Goal: Transaction & Acquisition: Subscribe to service/newsletter

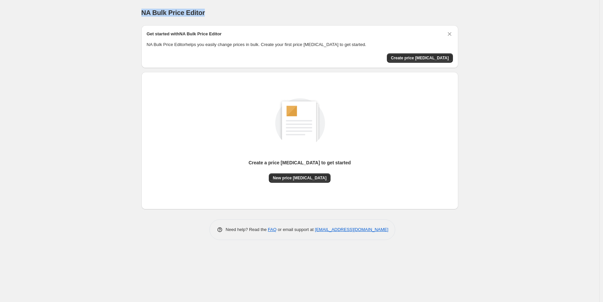
drag, startPoint x: 142, startPoint y: 15, endPoint x: 127, endPoint y: 31, distance: 21.5
click at [206, 17] on div "NA Bulk Price Editor" at bounding box center [300, 12] width 317 height 9
drag, startPoint x: 123, startPoint y: 31, endPoint x: 123, endPoint y: 41, distance: 10.3
click at [125, 31] on div "NA Bulk Price Editor. This page is ready NA Bulk Price Editor Get started with …" at bounding box center [300, 151] width 600 height 302
click at [409, 58] on span "Create price [MEDICAL_DATA]" at bounding box center [420, 57] width 58 height 5
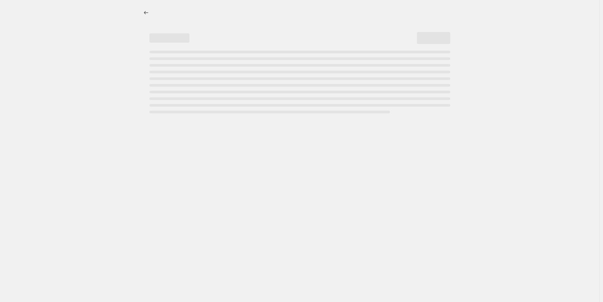
select select "percentage"
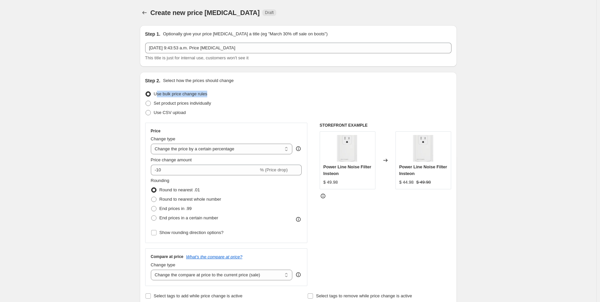
drag, startPoint x: 157, startPoint y: 94, endPoint x: 230, endPoint y: 98, distance: 73.2
click at [230, 98] on div "Use bulk price change rules" at bounding box center [298, 93] width 306 height 9
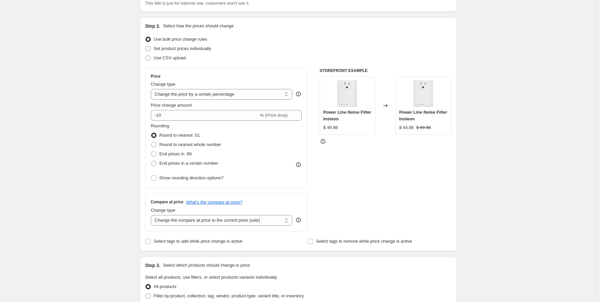
scroll to position [67, 0]
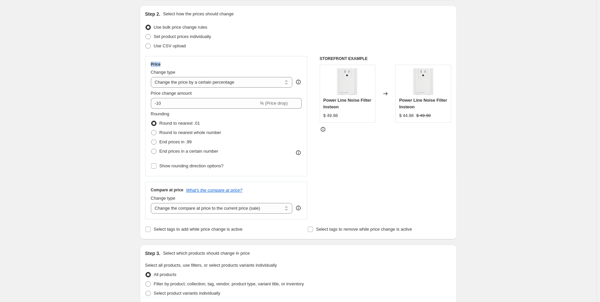
click at [165, 64] on div "Price" at bounding box center [226, 64] width 151 height 5
click at [111, 78] on div "Create new price [MEDICAL_DATA]. This page is ready Create new price [MEDICAL_D…" at bounding box center [298, 286] width 596 height 707
click at [183, 82] on select "Change the price to a certain amount Change the price by a certain amount Chang…" at bounding box center [222, 82] width 142 height 11
click at [152, 77] on select "Change the price to a certain amount Change the price by a certain amount Chang…" at bounding box center [222, 82] width 142 height 11
drag, startPoint x: 83, startPoint y: 121, endPoint x: 99, endPoint y: 125, distance: 16.6
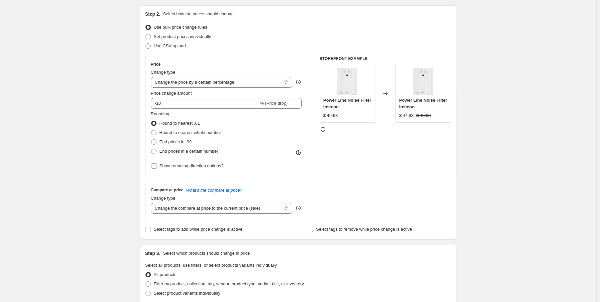
click at [97, 125] on div "Create new price [MEDICAL_DATA]. This page is ready Create new price [MEDICAL_D…" at bounding box center [298, 286] width 596 height 707
click at [179, 106] on input "-10" at bounding box center [205, 103] width 108 height 11
drag, startPoint x: 169, startPoint y: 104, endPoint x: 136, endPoint y: 111, distance: 33.0
click at [136, 111] on div "Step 1. Optionally give your price [MEDICAL_DATA] a title (eg "March 30% off sa…" at bounding box center [296, 276] width 322 height 646
type input "1"
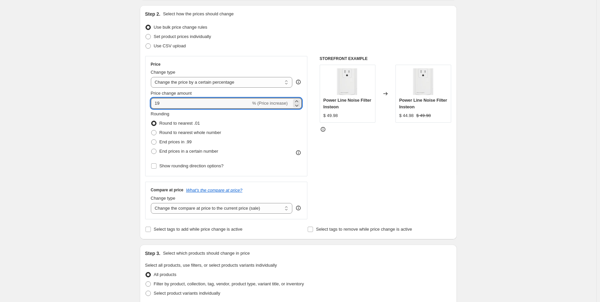
type input "1"
type input "10"
click at [138, 119] on div "Step 1. Optionally give your price [MEDICAL_DATA] a title (eg "March 30% off sa…" at bounding box center [296, 276] width 322 height 646
click at [186, 133] on span "Round to nearest whole number" at bounding box center [191, 132] width 62 height 5
click at [152, 131] on input "Round to nearest whole number" at bounding box center [151, 130] width 0 height 0
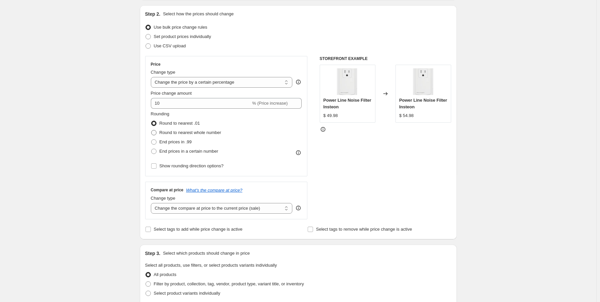
radio input "true"
click at [176, 141] on span "End prices in .99" at bounding box center [176, 142] width 32 height 5
click at [152, 140] on input "End prices in .99" at bounding box center [151, 140] width 0 height 0
radio input "true"
click at [188, 153] on span "End prices in a certain number" at bounding box center [189, 151] width 59 height 5
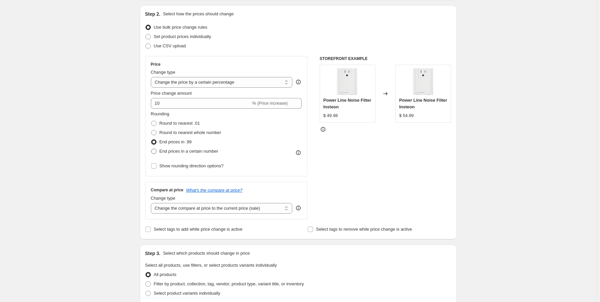
click at [152, 149] on input "End prices in a certain number" at bounding box center [151, 149] width 0 height 0
radio input "true"
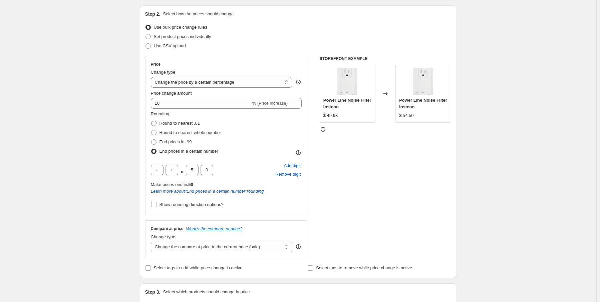
click at [174, 122] on span "Round to nearest .01" at bounding box center [180, 123] width 40 height 5
click at [152, 121] on input "Round to nearest .01" at bounding box center [151, 121] width 0 height 0
radio input "true"
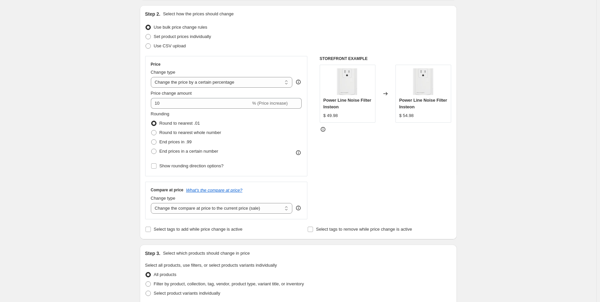
drag, startPoint x: 134, startPoint y: 147, endPoint x: 127, endPoint y: 152, distance: 7.9
click at [129, 151] on div "Create new price [MEDICAL_DATA]. This page is ready Create new price [MEDICAL_D…" at bounding box center [298, 286] width 596 height 707
drag, startPoint x: 127, startPoint y: 152, endPoint x: 95, endPoint y: 167, distance: 35.4
click at [96, 166] on div "Create new price [MEDICAL_DATA]. This page is ready Create new price [MEDICAL_D…" at bounding box center [298, 286] width 596 height 707
drag, startPoint x: 107, startPoint y: 149, endPoint x: 97, endPoint y: 147, distance: 9.6
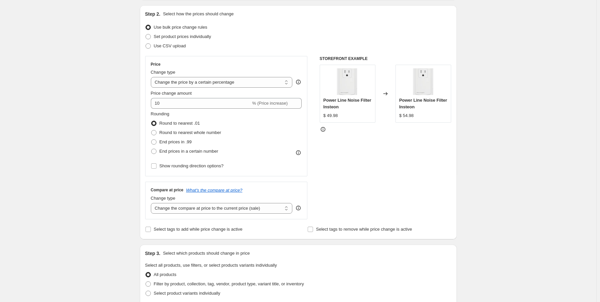
click at [104, 147] on div "Create new price [MEDICAL_DATA]. This page is ready Create new price [MEDICAL_D…" at bounding box center [298, 286] width 596 height 707
drag, startPoint x: 111, startPoint y: 120, endPoint x: 92, endPoint y: 139, distance: 25.7
click at [92, 139] on div "Create new price [MEDICAL_DATA]. This page is ready Create new price [MEDICAL_D…" at bounding box center [298, 286] width 596 height 707
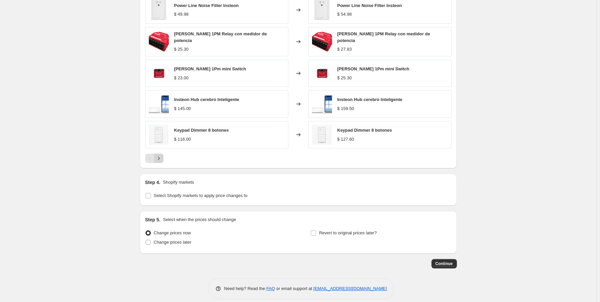
scroll to position [401, 0]
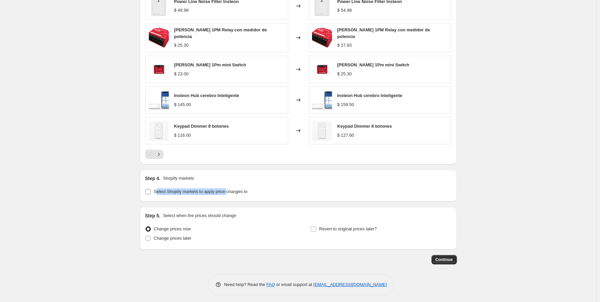
drag, startPoint x: 159, startPoint y: 189, endPoint x: 236, endPoint y: 192, distance: 77.1
click at [236, 192] on span "Select Shopify markets to apply price changes to" at bounding box center [201, 192] width 94 height 7
drag, startPoint x: 75, startPoint y: 178, endPoint x: 144, endPoint y: 192, distance: 69.4
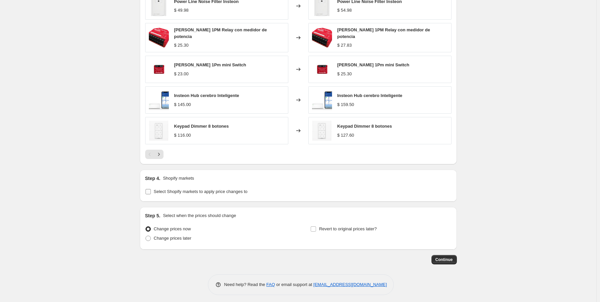
click at [153, 188] on label "Select Shopify markets to apply price changes to" at bounding box center [196, 191] width 102 height 9
click at [151, 189] on input "Select Shopify markets to apply price changes to" at bounding box center [148, 191] width 5 height 5
checkbox input "true"
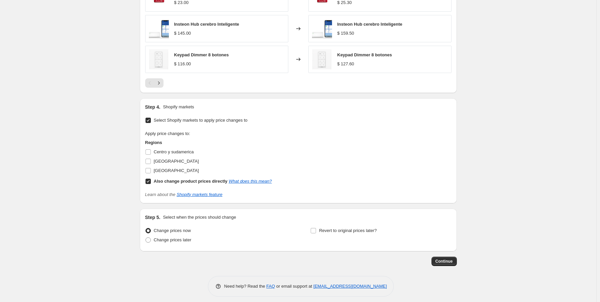
scroll to position [474, 0]
click at [151, 178] on input "Also change product prices directly What does this mean?" at bounding box center [148, 180] width 5 height 5
checkbox input "false"
click at [151, 167] on input "[GEOGRAPHIC_DATA]" at bounding box center [148, 169] width 5 height 5
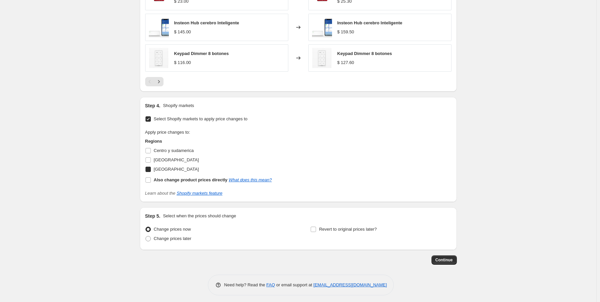
checkbox input "true"
click at [149, 148] on input "Centro y sudamerica" at bounding box center [148, 150] width 5 height 5
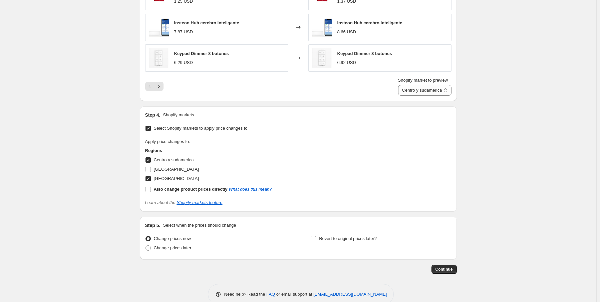
click at [150, 158] on input "Centro y sudamerica" at bounding box center [148, 160] width 5 height 5
checkbox input "false"
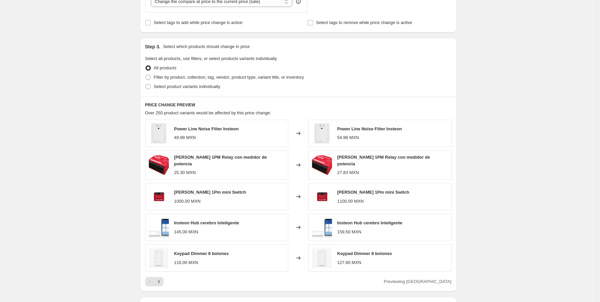
scroll to position [107, 0]
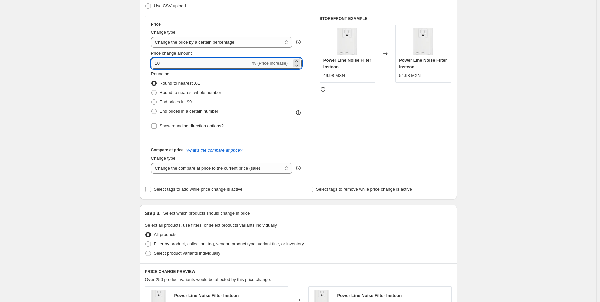
click at [196, 65] on input "10" at bounding box center [201, 63] width 100 height 11
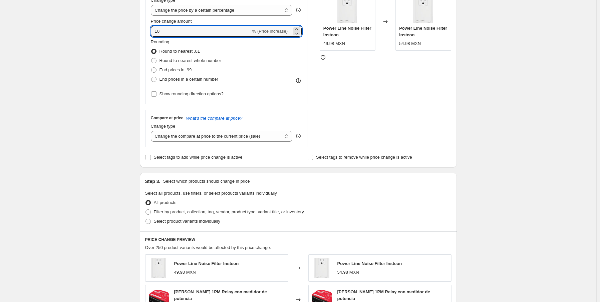
scroll to position [140, 0]
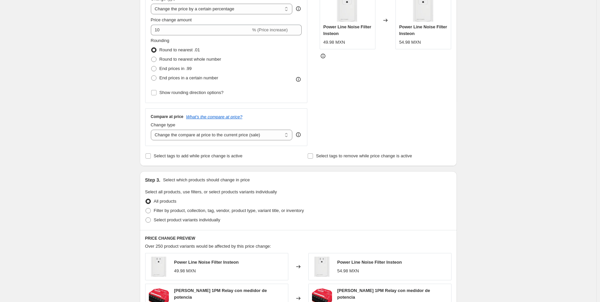
click at [109, 137] on div "Create new price [MEDICAL_DATA]. This page is ready Create new price [MEDICAL_D…" at bounding box center [298, 250] width 596 height 780
click at [215, 138] on select "Change the compare at price to the current price (sale) Change the compare at p…" at bounding box center [222, 135] width 142 height 11
drag, startPoint x: 215, startPoint y: 138, endPoint x: 206, endPoint y: 139, distance: 9.4
click at [215, 138] on select "Change the compare at price to the current price (sale) Change the compare at p…" at bounding box center [222, 135] width 142 height 11
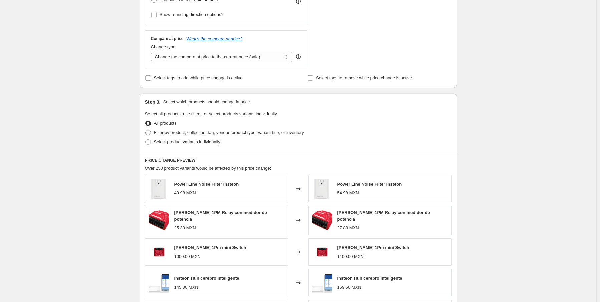
scroll to position [240, 0]
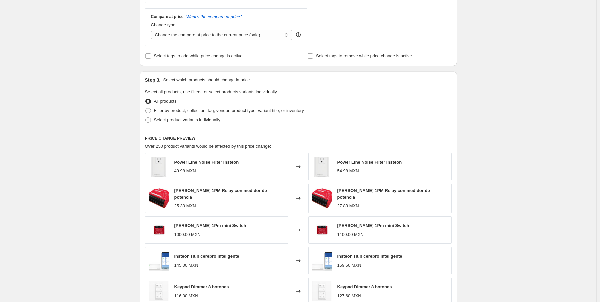
click at [160, 99] on span "All products" at bounding box center [165, 101] width 23 height 5
click at [146, 99] on input "All products" at bounding box center [146, 99] width 0 height 0
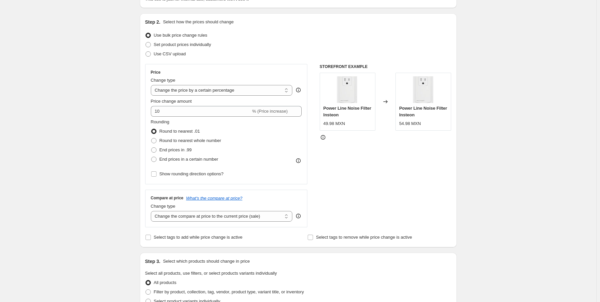
scroll to position [40, 0]
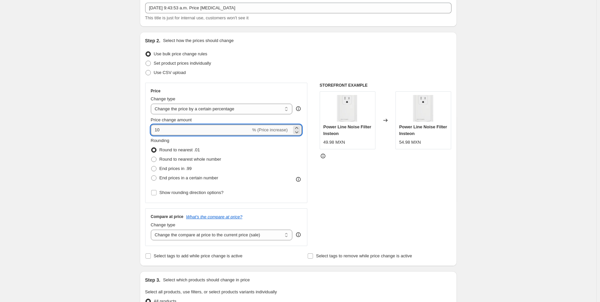
click at [167, 131] on input "10" at bounding box center [201, 130] width 100 height 11
drag, startPoint x: 162, startPoint y: 129, endPoint x: 149, endPoint y: 130, distance: 13.0
click at [149, 130] on div "Price Change type Change the price to a certain amount Change the price by a ce…" at bounding box center [226, 143] width 163 height 120
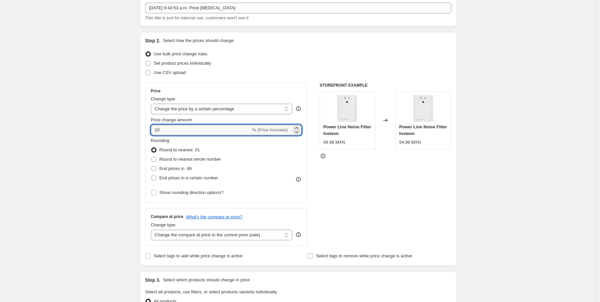
drag, startPoint x: 183, startPoint y: 133, endPoint x: 138, endPoint y: 134, distance: 45.1
drag, startPoint x: 173, startPoint y: 131, endPoint x: 135, endPoint y: 135, distance: 37.9
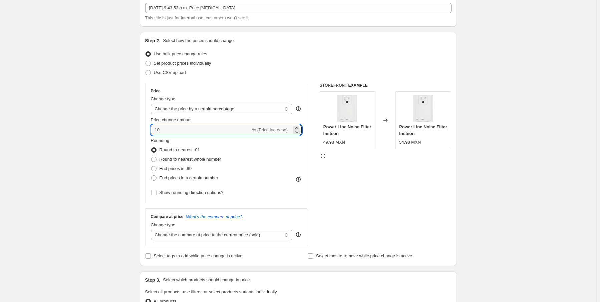
drag, startPoint x: 166, startPoint y: 131, endPoint x: 141, endPoint y: 133, distance: 24.8
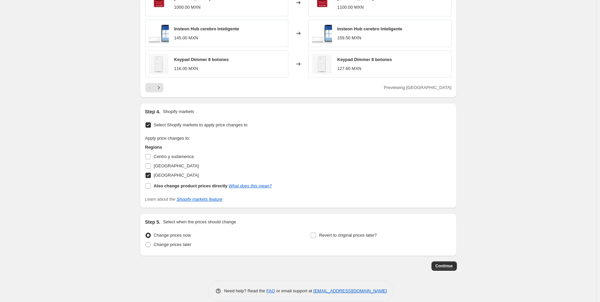
scroll to position [474, 0]
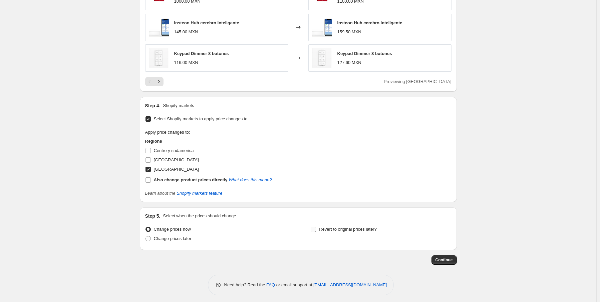
click at [313, 227] on input "Revert to original prices later?" at bounding box center [313, 229] width 5 height 5
checkbox input "true"
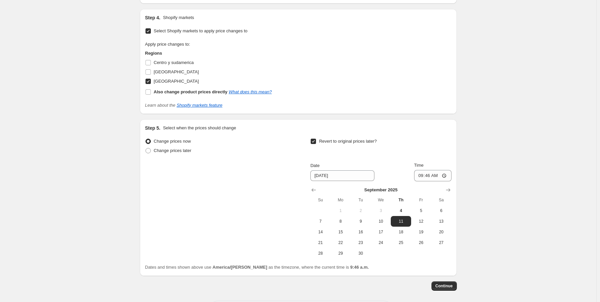
scroll to position [588, 0]
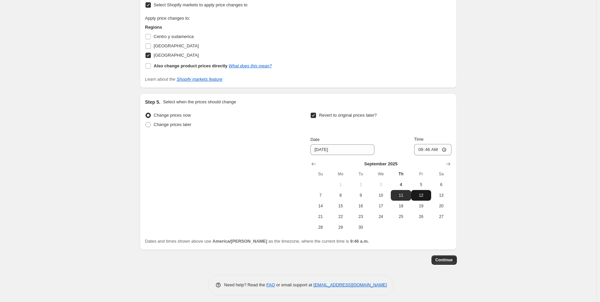
click at [429, 194] on span "12" at bounding box center [421, 195] width 15 height 5
click at [408, 194] on span "11" at bounding box center [401, 195] width 15 height 5
click at [442, 194] on span "13" at bounding box center [441, 195] width 15 height 5
click at [431, 196] on button "12" at bounding box center [421, 195] width 20 height 11
click at [403, 193] on span "11" at bounding box center [401, 195] width 15 height 5
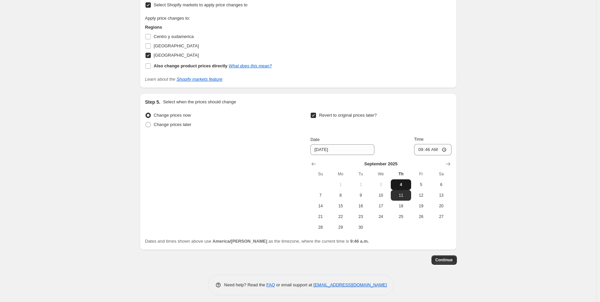
click at [403, 183] on span "4" at bounding box center [401, 184] width 15 height 5
click at [425, 185] on button "5" at bounding box center [421, 185] width 20 height 11
type input "[DATE]"
click at [172, 123] on span "Change prices later" at bounding box center [173, 124] width 38 height 5
click at [146, 122] on input "Change prices later" at bounding box center [146, 122] width 0 height 0
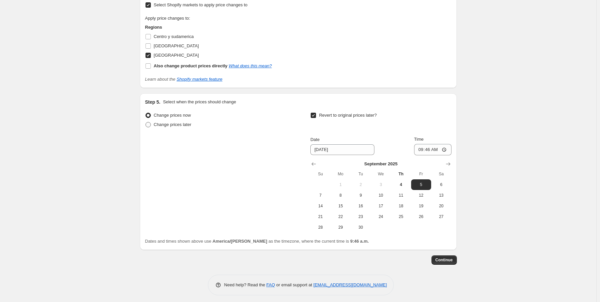
radio input "true"
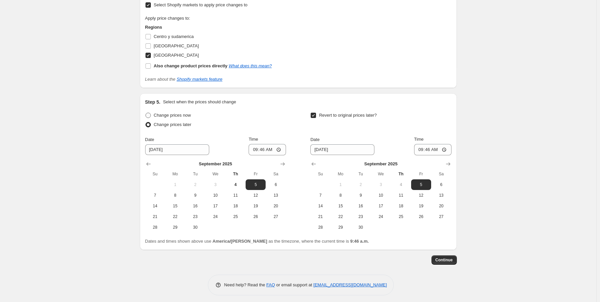
click at [159, 114] on span "Change prices now" at bounding box center [172, 115] width 37 height 5
click at [146, 113] on input "Change prices now" at bounding box center [146, 113] width 0 height 0
radio input "true"
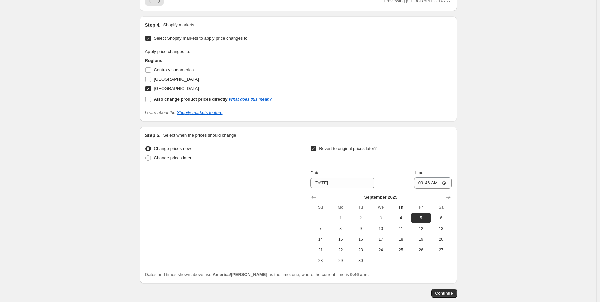
click at [313, 146] on input "Revert to original prices later?" at bounding box center [313, 148] width 5 height 5
checkbox input "false"
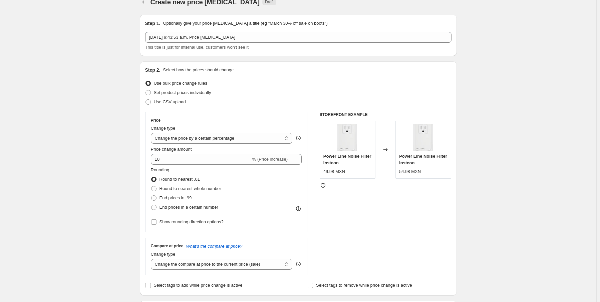
scroll to position [0, 0]
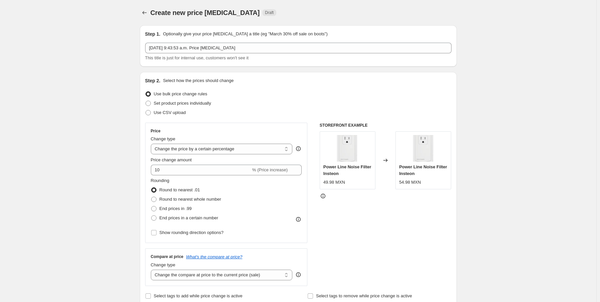
drag, startPoint x: 109, startPoint y: 163, endPoint x: 104, endPoint y: 167, distance: 6.9
drag, startPoint x: 104, startPoint y: 167, endPoint x: 49, endPoint y: 195, distance: 62.1
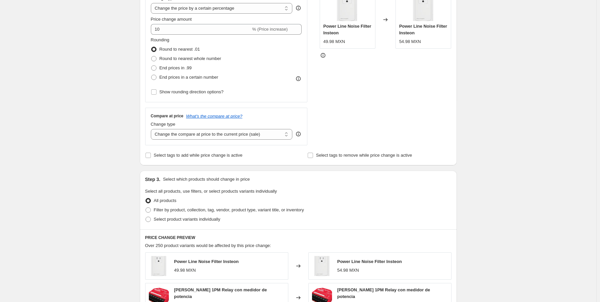
scroll to position [33, 0]
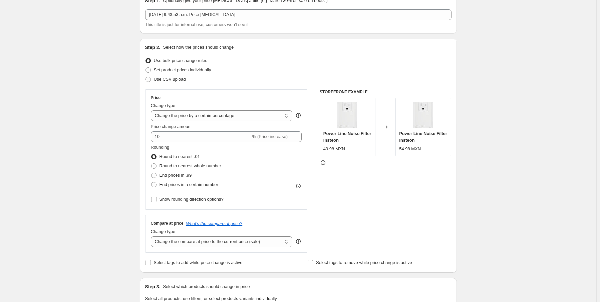
drag, startPoint x: 124, startPoint y: 140, endPoint x: 104, endPoint y: 143, distance: 20.2
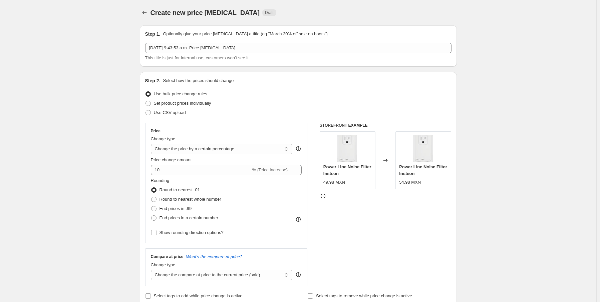
scroll to position [0, 0]
drag, startPoint x: 107, startPoint y: 99, endPoint x: 76, endPoint y: 109, distance: 32.3
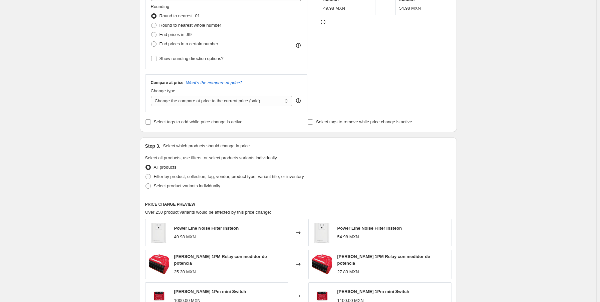
scroll to position [67, 0]
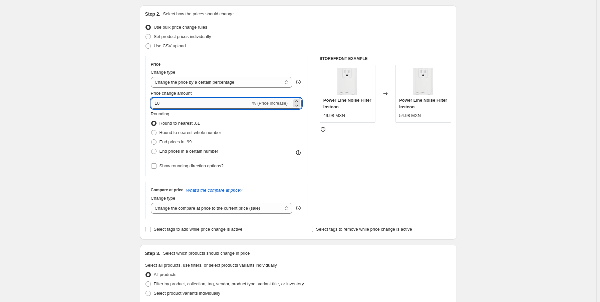
click at [167, 104] on input "10" at bounding box center [201, 103] width 100 height 11
type input "1"
drag, startPoint x: 328, startPoint y: 116, endPoint x: 353, endPoint y: 116, distance: 25.4
click at [353, 116] on div "49.98 MXN" at bounding box center [347, 115] width 48 height 7
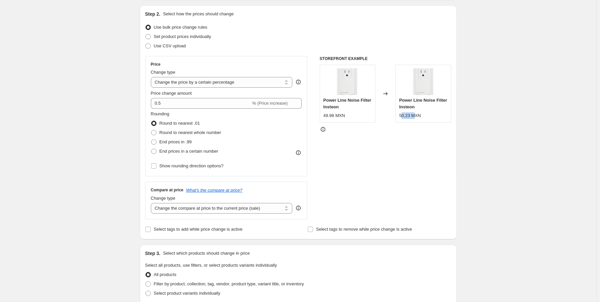
drag, startPoint x: 403, startPoint y: 117, endPoint x: 418, endPoint y: 114, distance: 15.3
click at [418, 114] on div "50.23 MXN" at bounding box center [410, 115] width 22 height 7
drag, startPoint x: 69, startPoint y: 105, endPoint x: 165, endPoint y: 111, distance: 95.6
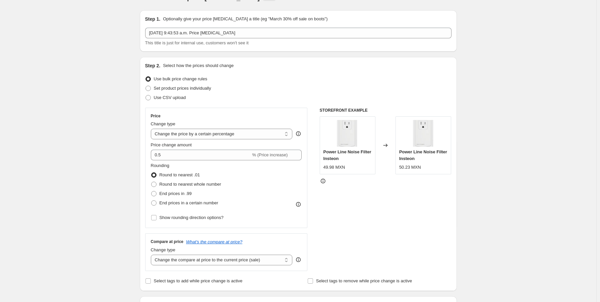
scroll to position [7, 0]
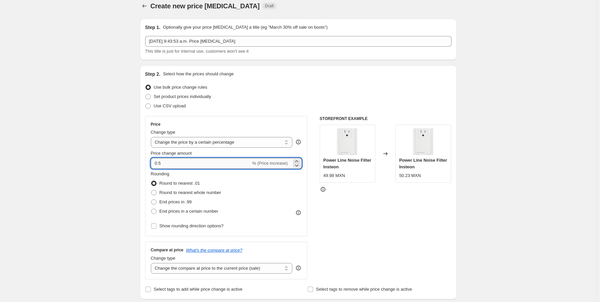
click at [174, 163] on input "0.5" at bounding box center [201, 163] width 100 height 11
type input "0.4"
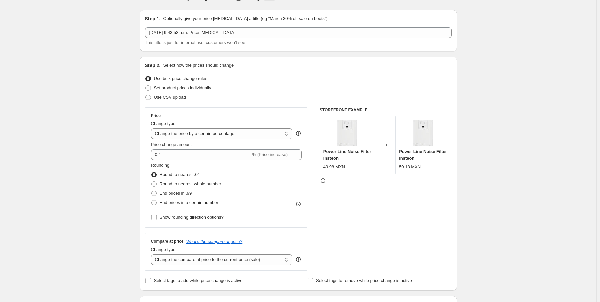
scroll to position [0, 0]
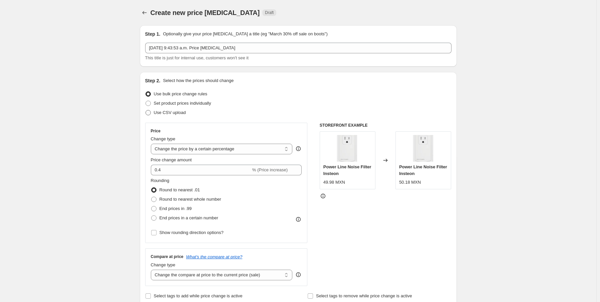
click at [148, 113] on span at bounding box center [148, 112] width 5 height 5
click at [146, 110] on input "Use CSV upload" at bounding box center [146, 110] width 0 height 0
radio input "true"
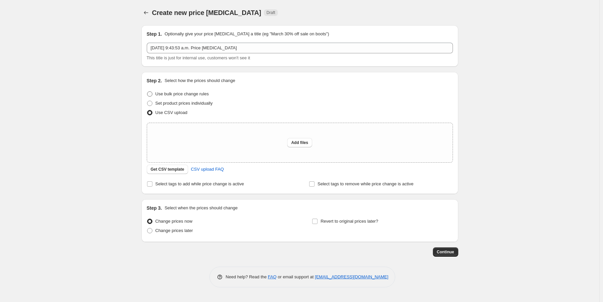
click at [148, 94] on span at bounding box center [149, 93] width 5 height 5
click at [148, 92] on input "Use bulk price change rules" at bounding box center [147, 91] width 0 height 0
radio input "true"
select select "percentage"
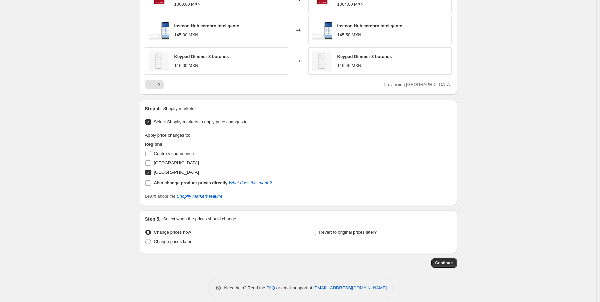
scroll to position [474, 0]
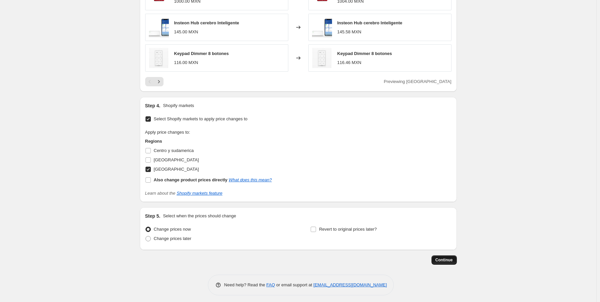
click at [448, 258] on span "Continue" at bounding box center [444, 260] width 17 height 5
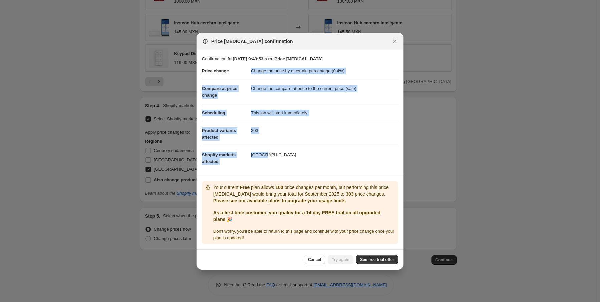
drag, startPoint x: 245, startPoint y: 75, endPoint x: 318, endPoint y: 131, distance: 91.9
click at [309, 139] on dl "Price change Change the price by a certain percentage (0.4%) Compare at price c…" at bounding box center [300, 116] width 196 height 108
click at [330, 125] on dd "303" at bounding box center [324, 131] width 147 height 18
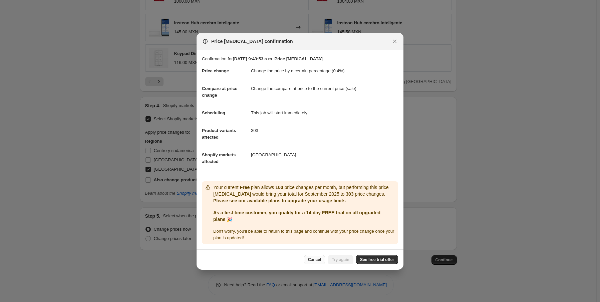
click at [318, 262] on span "Cancel" at bounding box center [314, 259] width 13 height 5
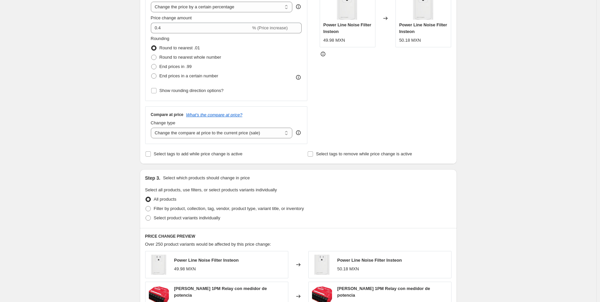
scroll to position [140, 0]
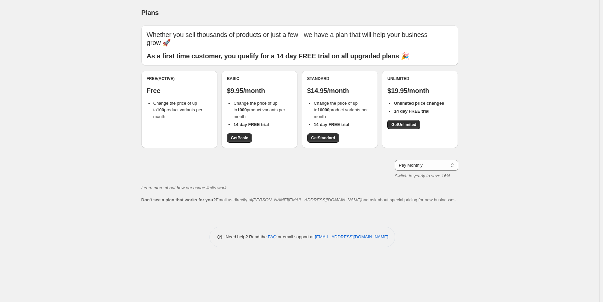
drag, startPoint x: 153, startPoint y: 105, endPoint x: 187, endPoint y: 115, distance: 35.2
click at [187, 115] on ul "Change the price of up to 100 product variants per month" at bounding box center [179, 110] width 65 height 20
click at [158, 115] on span "Change the price of up to 100 product variants per month" at bounding box center [178, 110] width 49 height 18
drag, startPoint x: 156, startPoint y: 113, endPoint x: 167, endPoint y: 113, distance: 11.0
click at [167, 113] on li "Change the price of up to 100 product variants per month" at bounding box center [183, 110] width 59 height 20
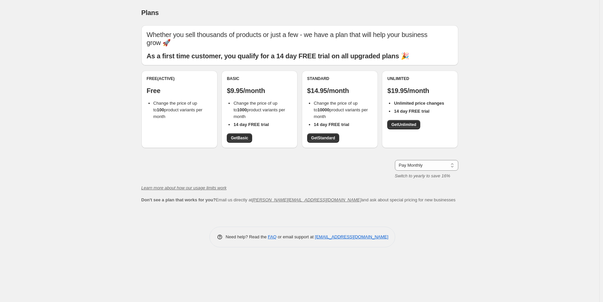
click at [185, 115] on li "Change the price of up to 100 product variants per month" at bounding box center [183, 110] width 59 height 20
drag, startPoint x: 230, startPoint y: 90, endPoint x: 244, endPoint y: 92, distance: 14.1
click at [244, 92] on p "$9.95/month" at bounding box center [259, 91] width 65 height 8
click at [240, 97] on div "Basic $9.95/month Change the price of up to 1000 product variants per month 14 …" at bounding box center [259, 109] width 65 height 67
drag, startPoint x: 231, startPoint y: 92, endPoint x: 239, endPoint y: 93, distance: 8.1
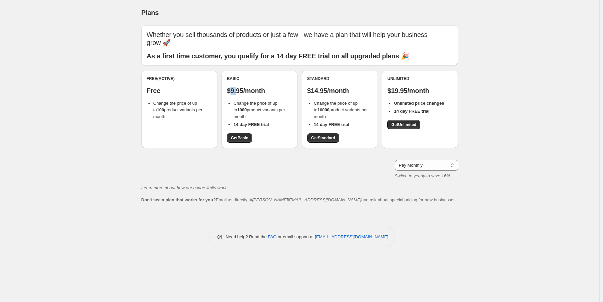
click at [239, 93] on p "$9.95/month" at bounding box center [259, 91] width 65 height 8
click at [236, 102] on span "Change the price of up to 1000 product variants per month" at bounding box center [260, 110] width 52 height 18
drag, startPoint x: 233, startPoint y: 103, endPoint x: 243, endPoint y: 109, distance: 11.3
click at [243, 109] on ul "Change the price of up to 1000 product variants per month 14 day FREE trial" at bounding box center [259, 114] width 65 height 28
click at [268, 114] on li "Change the price of up to 1000 product variants per month" at bounding box center [263, 110] width 59 height 20
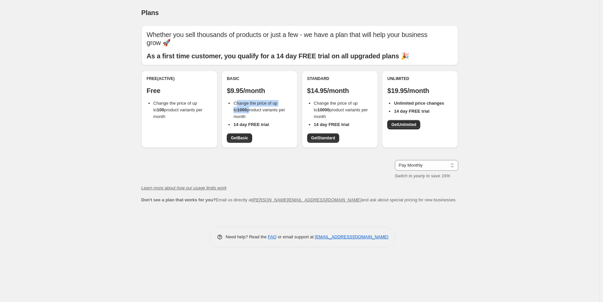
drag, startPoint x: 236, startPoint y: 106, endPoint x: 258, endPoint y: 120, distance: 26.0
click at [246, 110] on li "Change the price of up to 1000 product variants per month" at bounding box center [263, 110] width 59 height 20
click at [258, 120] on li "Change the price of up to 1000 product variants per month" at bounding box center [263, 110] width 59 height 20
drag, startPoint x: 231, startPoint y: 104, endPoint x: 250, endPoint y: 113, distance: 21.2
click at [250, 113] on ul "Change the price of up to 1000 product variants per month 14 day FREE trial" at bounding box center [259, 114] width 65 height 28
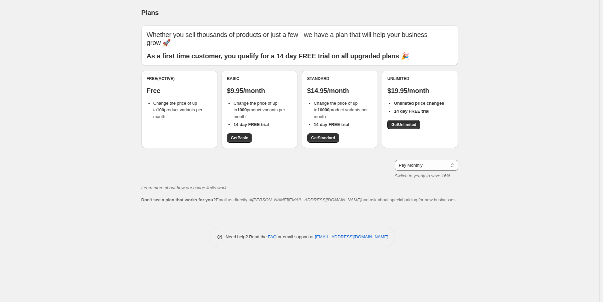
click at [263, 115] on li "Change the price of up to 1000 product variants per month" at bounding box center [263, 110] width 59 height 20
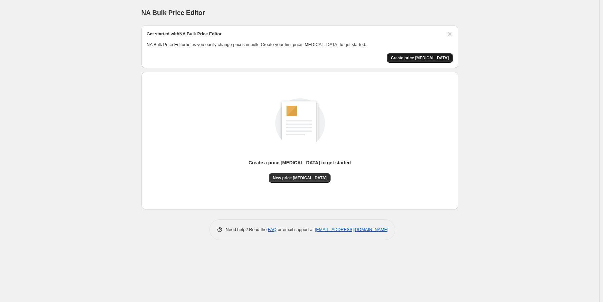
click at [410, 60] on span "Create price [MEDICAL_DATA]" at bounding box center [420, 57] width 58 height 5
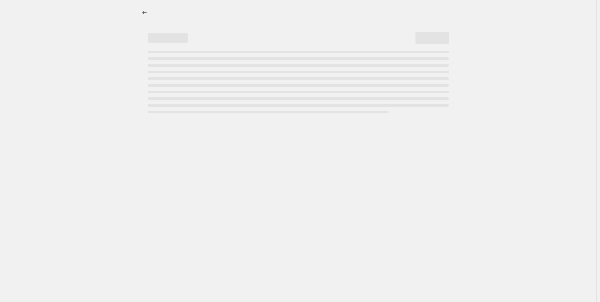
select select "percentage"
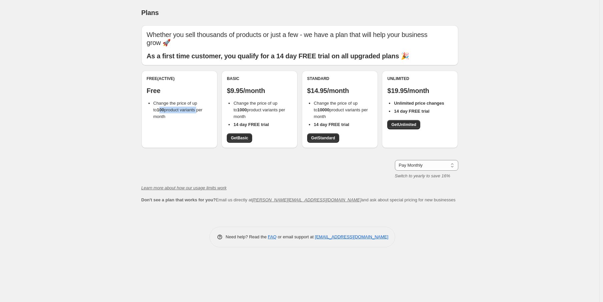
drag, startPoint x: 156, startPoint y: 108, endPoint x: 213, endPoint y: 107, distance: 56.8
click at [203, 107] on span "Change the price of up to 100 product variants per month" at bounding box center [178, 110] width 49 height 18
drag, startPoint x: 236, startPoint y: 110, endPoint x: 252, endPoint y: 109, distance: 16.4
click at [248, 109] on span "Change the price of up to 1000 product variants per month" at bounding box center [260, 110] width 52 height 18
click at [266, 107] on span "Change the price of up to 1000 product variants per month" at bounding box center [260, 110] width 52 height 18
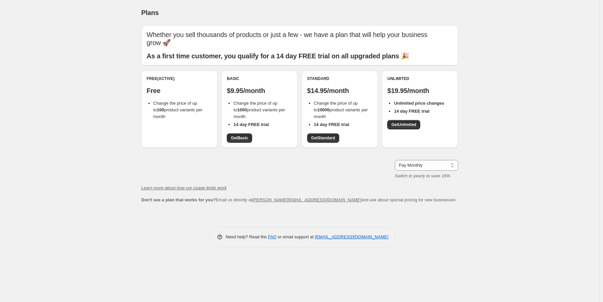
drag, startPoint x: 233, startPoint y: 108, endPoint x: 260, endPoint y: 106, distance: 27.1
click at [260, 106] on ul "Change the price of up to 1000 product variants per month 14 day FREE trial" at bounding box center [259, 114] width 65 height 28
click at [248, 108] on span "Change the price of up to 1000 product variants per month" at bounding box center [260, 110] width 52 height 18
drag, startPoint x: 317, startPoint y: 108, endPoint x: 351, endPoint y: 110, distance: 34.7
click at [351, 110] on span "Change the price of up to 10000 product variants per month" at bounding box center [341, 110] width 54 height 18
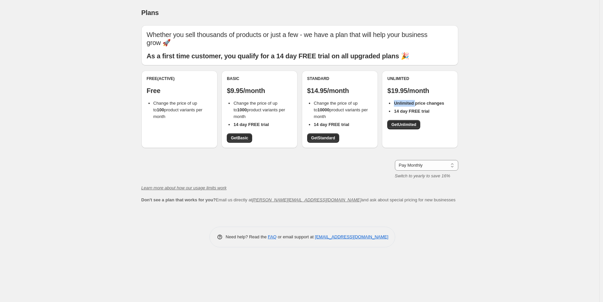
drag, startPoint x: 391, startPoint y: 97, endPoint x: 464, endPoint y: 100, distance: 73.5
click at [426, 101] on div "Unlimited $19.95/month Unlimited price changes 14 day FREE trial Get Unlimited" at bounding box center [419, 102] width 65 height 53
click at [412, 90] on p "$19.95/month" at bounding box center [419, 91] width 65 height 8
click at [514, 91] on div "Plans. This page is ready Plans Whether you sell thousands of products or just …" at bounding box center [300, 151] width 600 height 302
click at [423, 169] on select "Pay Monthly Pay Yearly (Save 16%)" at bounding box center [426, 165] width 63 height 11
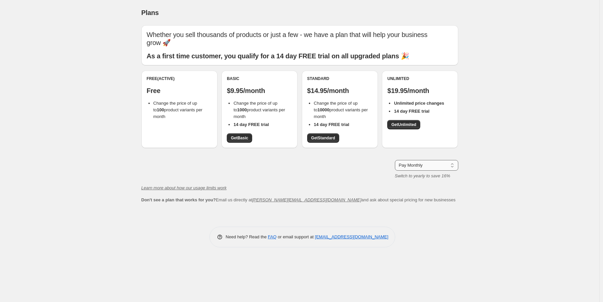
click at [395, 160] on select "Pay Monthly Pay Yearly (Save 16%)" at bounding box center [426, 165] width 63 height 11
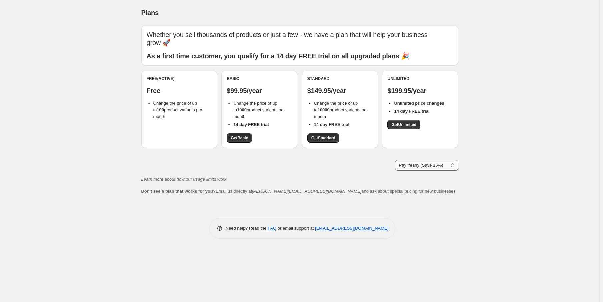
click at [416, 167] on select "Pay Monthly Pay Yearly (Save 16%)" at bounding box center [426, 165] width 63 height 11
select select "month"
click at [395, 160] on select "Pay Monthly Pay Yearly (Save 16%)" at bounding box center [426, 165] width 63 height 11
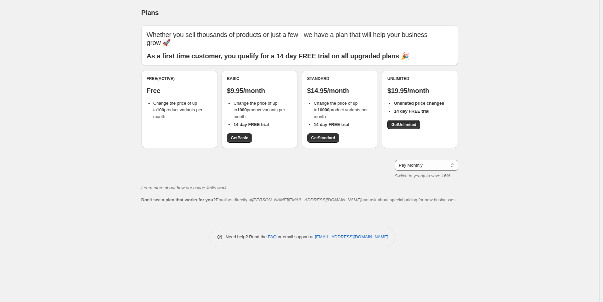
click at [78, 153] on div "Plans. This page is ready Plans Whether you sell thousands of products or just …" at bounding box center [300, 151] width 600 height 302
